Goal: Task Accomplishment & Management: Manage account settings

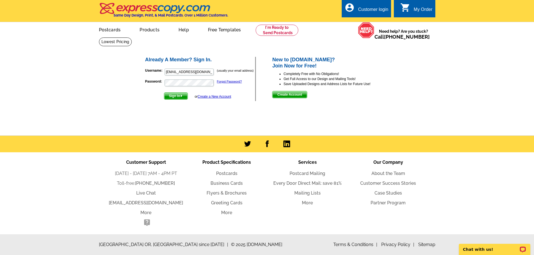
click at [223, 96] on link "Create a New Account" at bounding box center [213, 97] width 33 height 4
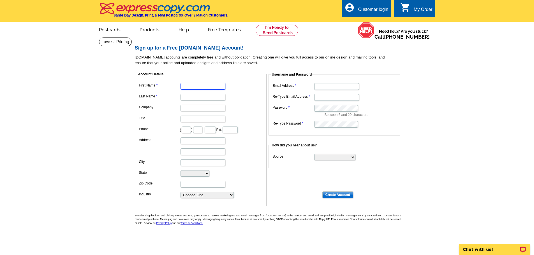
click at [212, 86] on input "First Name" at bounding box center [202, 86] width 45 height 7
type input "Laura"
type input "Taylor"
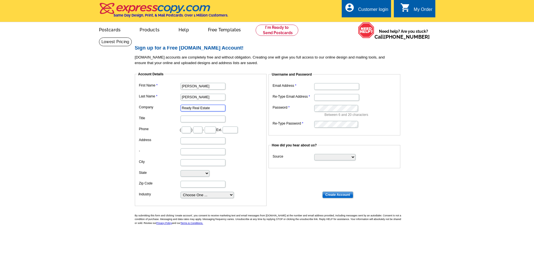
type input "Ready Real Estate"
type input "Realor"
type input "817"
type input "271"
type input "5687"
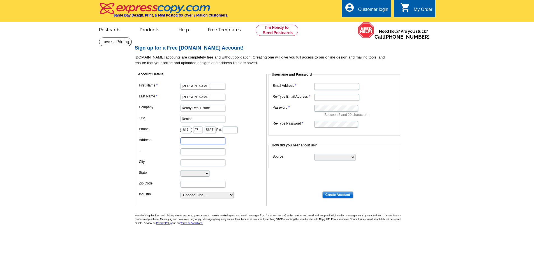
type input "8"
type input "5885 Red Bud Rd"
type input "Fort Worth"
click at [209, 175] on select "Alabama Alaska Arizona Arkansas California Colorado Connecticut District of Col…" at bounding box center [194, 173] width 29 height 6
select select "TX"
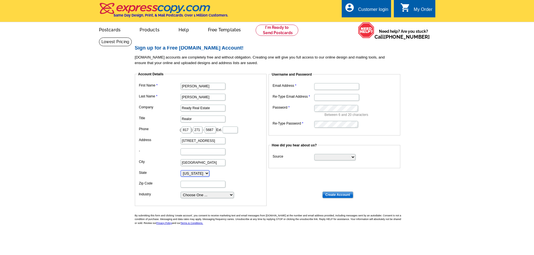
click at [180, 171] on select "Alabama Alaska Arizona Arkansas California Colorado Connecticut District of Col…" at bounding box center [194, 173] width 29 height 6
click at [214, 188] on input "Zip Code" at bounding box center [202, 184] width 45 height 7
type input "76135"
click at [230, 197] on select "Choose One ... Residential Real Estate Accounting Agriculture Architecture Arts…" at bounding box center [206, 195] width 53 height 6
select select "3"
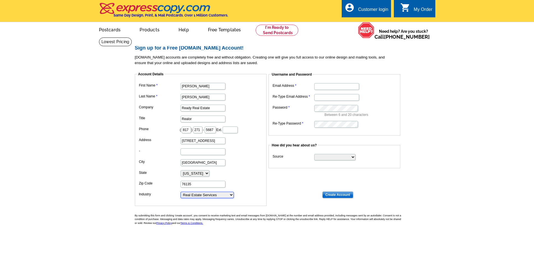
click at [180, 192] on select "Choose One ... Residential Real Estate Accounting Agriculture Architecture Arts…" at bounding box center [206, 195] width 53 height 6
click at [326, 85] on input "Email Address" at bounding box center [336, 86] width 45 height 7
type input "[EMAIL_ADDRESS][DOMAIN_NAME]"
click at [333, 98] on input "Re-Type Email Address" at bounding box center [336, 97] width 45 height 7
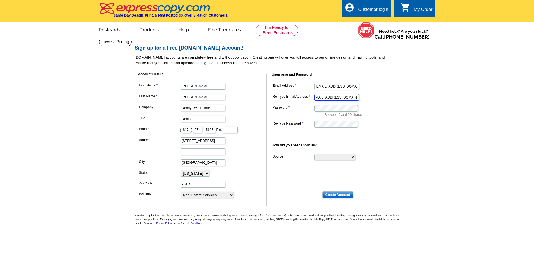
type input "[EMAIL_ADDRESS][DOMAIN_NAME]"
click at [352, 158] on select "Search Engine Television Ad Direct Mail Postcard Email Referred by a friend Oth…" at bounding box center [334, 157] width 41 height 6
click at [347, 157] on select "Search Engine Television Ad Direct Mail Postcard Email Referred by a friend Oth…" at bounding box center [334, 157] width 41 height 6
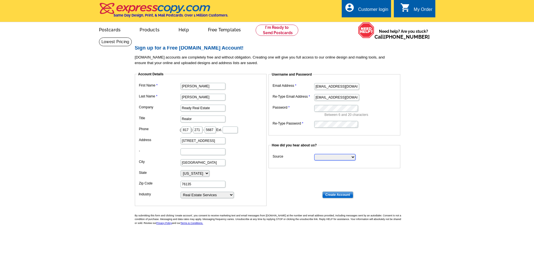
click at [314, 154] on select "Search Engine Television Ad Direct Mail Postcard Email Referred by a friend Oth…" at bounding box center [334, 157] width 41 height 6
click at [353, 157] on select "Search Engine Television Ad Direct Mail Postcard Email Referred by a friend Oth…" at bounding box center [334, 157] width 41 height 6
select select "other"
click at [314, 154] on select "Search Engine Television Ad Direct Mail Postcard Email Referred by a friend Oth…" at bounding box center [334, 157] width 41 height 6
click at [339, 194] on input "Create Account" at bounding box center [337, 195] width 31 height 7
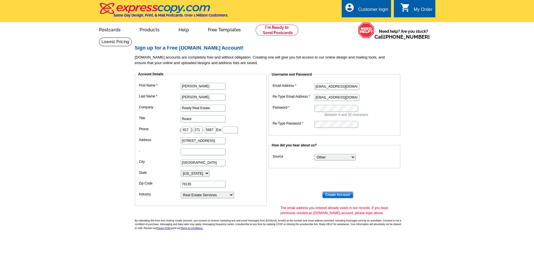
click at [152, 90] on dd "Laura" at bounding box center [201, 86] width 126 height 9
click at [247, 185] on dd "76135" at bounding box center [201, 184] width 126 height 9
click at [267, 33] on link at bounding box center [276, 30] width 43 height 11
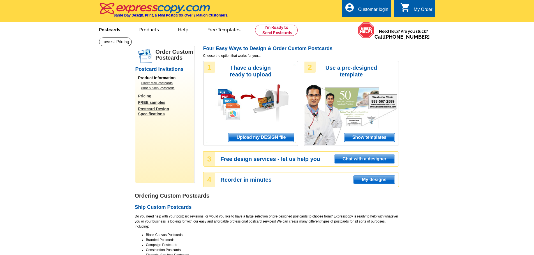
click at [112, 28] on link "Postcards" at bounding box center [109, 29] width 39 height 13
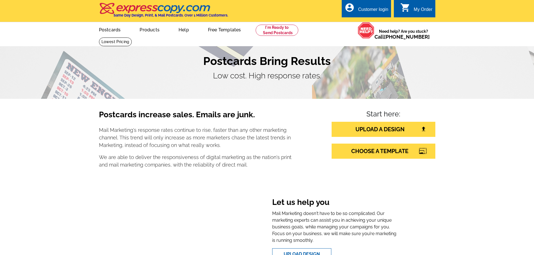
click at [363, 9] on div "Customer login" at bounding box center [373, 11] width 30 height 8
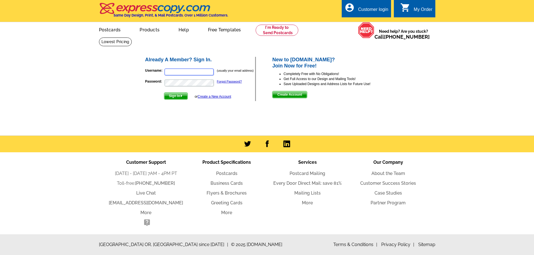
type input "[EMAIL_ADDRESS][DOMAIN_NAME]"
click at [176, 98] on span "Sign In" at bounding box center [175, 96] width 23 height 7
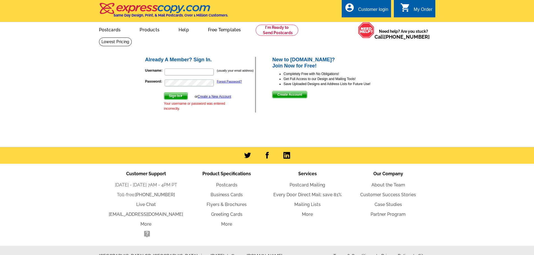
type input "[EMAIL_ADDRESS][DOMAIN_NAME]"
click at [177, 95] on span "Sign In" at bounding box center [175, 96] width 23 height 7
type input "[EMAIL_ADDRESS][DOMAIN_NAME]"
click at [229, 81] on link "Forgot Password?" at bounding box center [229, 81] width 25 height 3
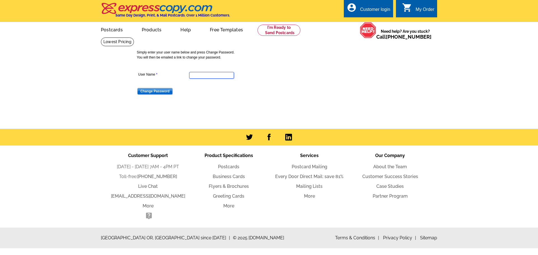
click at [214, 74] on input "User Name" at bounding box center [211, 75] width 45 height 7
type input "[EMAIL_ADDRESS][DOMAIN_NAME]"
click at [161, 90] on input "Change Password" at bounding box center [154, 91] width 35 height 7
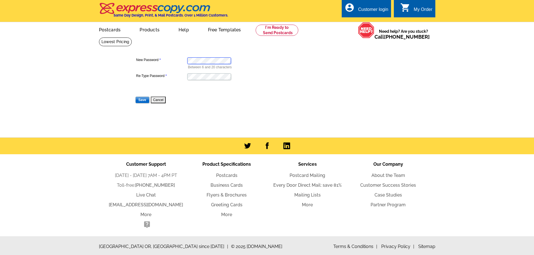
click at [177, 66] on dd "Between 6 and 20 characters" at bounding box center [209, 63] width 149 height 14
click at [372, 69] on form "New Password Between 6 and 20 characters Re-Type Password Save Cancel" at bounding box center [269, 76] width 269 height 55
click at [178, 61] on dl "New Password Between 6 and 20 characters Re-Type Password Save Cancel" at bounding box center [209, 76] width 149 height 55
click at [143, 99] on input "Save" at bounding box center [142, 100] width 14 height 7
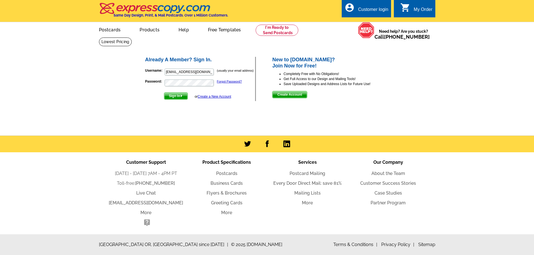
click at [175, 94] on span "Sign In" at bounding box center [175, 96] width 23 height 7
